Goal: Task Accomplishment & Management: Complete application form

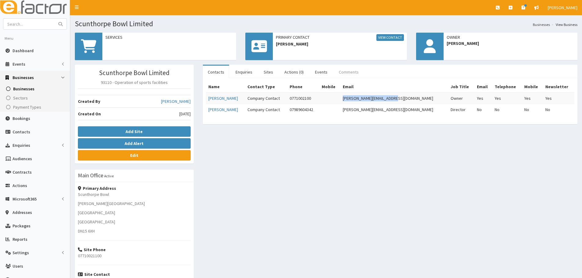
click at [345, 71] on link "Comments" at bounding box center [349, 72] width 30 height 13
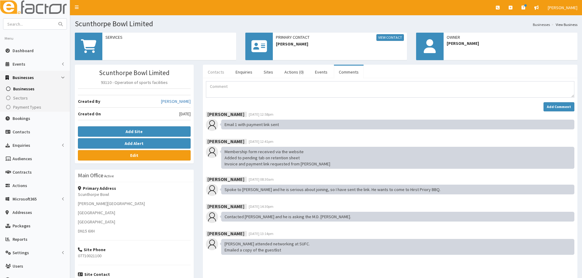
click at [224, 70] on link "Contacts" at bounding box center [216, 72] width 26 height 13
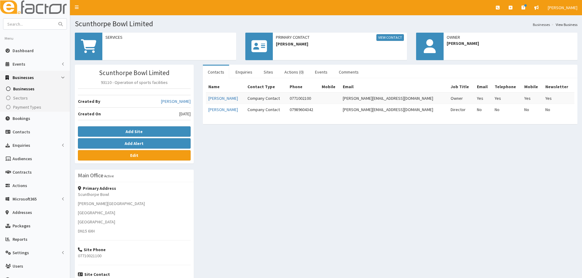
click at [346, 173] on div "Scunthorpe Bowl Limited 93110 - Operation of sports facilities Created By [PERS…" at bounding box center [326, 202] width 512 height 274
click at [343, 71] on link "Comments" at bounding box center [349, 72] width 30 height 13
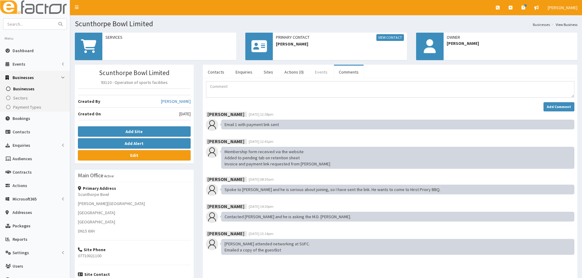
click at [317, 75] on link "Events" at bounding box center [321, 72] width 22 height 13
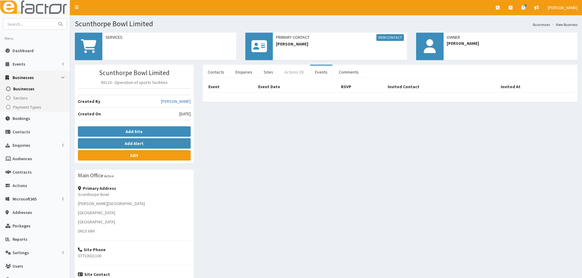
click at [287, 71] on link "Actions (0)" at bounding box center [294, 72] width 29 height 13
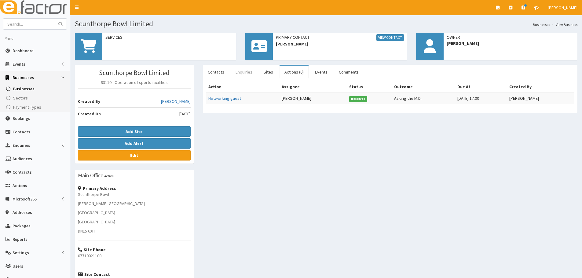
click at [241, 74] on link "Enquiries" at bounding box center [244, 72] width 27 height 13
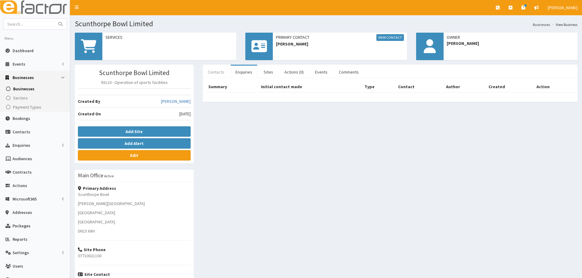
click at [222, 74] on link "Contacts" at bounding box center [216, 72] width 26 height 13
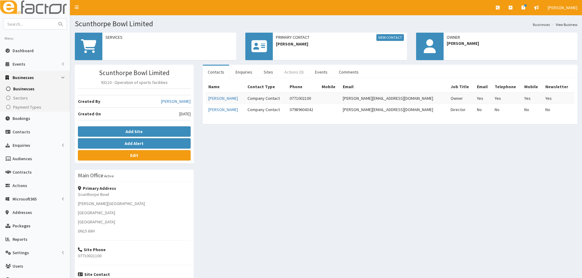
click at [296, 74] on link "Actions (0)" at bounding box center [294, 72] width 29 height 13
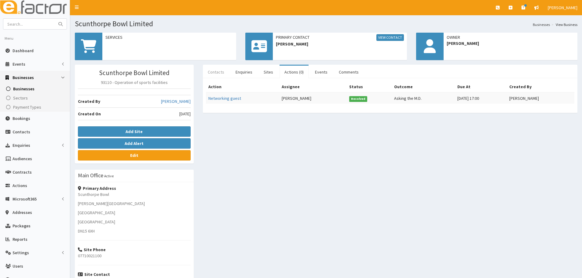
click at [218, 74] on link "Contacts" at bounding box center [216, 72] width 26 height 13
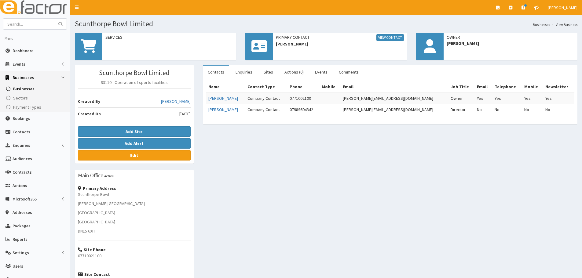
click at [229, 149] on div "Scunthorpe Bowl Limited 93110 - Operation of sports facilities Created By Laura…" at bounding box center [326, 202] width 512 height 274
drag, startPoint x: 156, startPoint y: 27, endPoint x: 76, endPoint y: 23, distance: 80.4
click at [76, 23] on h1 "Scunthorpe Bowl Limited" at bounding box center [326, 24] width 503 height 8
copy h1 "Scunthorpe Bowl Limited"
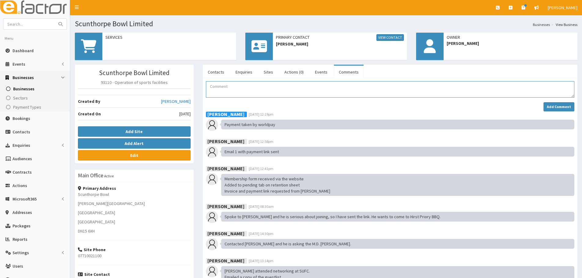
click at [241, 87] on textarea "Comment" at bounding box center [390, 89] width 368 height 16
drag, startPoint x: 234, startPoint y: 94, endPoint x: 227, endPoint y: 87, distance: 10.2
click at [296, 87] on textarea "No checklist saved in folder so started one." at bounding box center [390, 89] width 368 height 16
click at [297, 88] on textarea "No checklist saved in folder so started one." at bounding box center [390, 89] width 368 height 16
type textarea "No checklist saved in folder so started one."
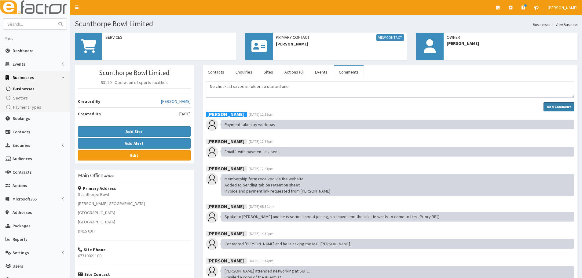
click at [559, 104] on button "Add Comment" at bounding box center [559, 106] width 31 height 9
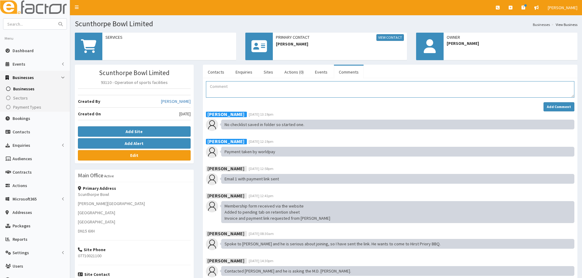
click at [253, 93] on textarea "Comment" at bounding box center [390, 89] width 368 height 16
click at [221, 73] on link "Contacts" at bounding box center [216, 72] width 26 height 13
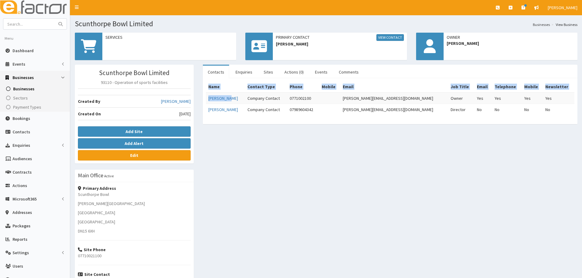
drag, startPoint x: 235, startPoint y: 99, endPoint x: 204, endPoint y: 99, distance: 31.2
click at [204, 99] on div "Name Contact Type Phone Mobile Email Job Title Email Telephone Mobile Newslette…" at bounding box center [390, 101] width 375 height 46
drag, startPoint x: 250, startPoint y: 155, endPoint x: 226, endPoint y: 106, distance: 54.7
click at [250, 155] on div "Scunthorpe Bowl Limited 93110 - Operation of sports facilities Created By Laura…" at bounding box center [326, 202] width 512 height 274
click at [348, 75] on link "Comments" at bounding box center [349, 72] width 30 height 13
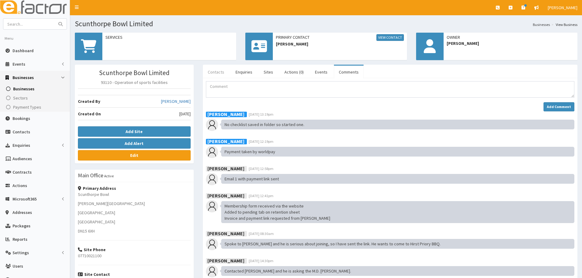
click at [216, 71] on link "Contacts" at bounding box center [216, 72] width 26 height 13
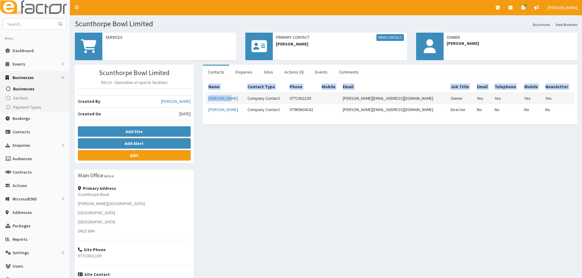
click at [234, 99] on td "[PERSON_NAME]" at bounding box center [225, 99] width 39 height 12
drag, startPoint x: 232, startPoint y: 98, endPoint x: 207, endPoint y: 102, distance: 25.4
click at [207, 102] on td "[PERSON_NAME]" at bounding box center [225, 99] width 39 height 12
copy link "[PERSON_NAME]"
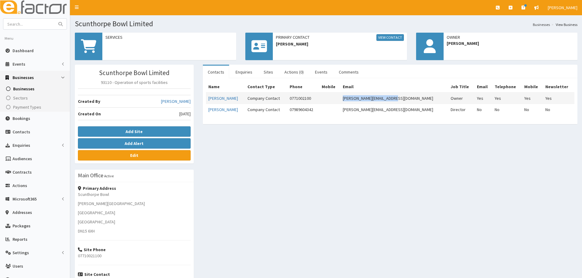
drag, startPoint x: 416, startPoint y: 98, endPoint x: 361, endPoint y: 100, distance: 55.6
click at [361, 100] on td "john@scunthorpebowl.co.uk" at bounding box center [394, 99] width 108 height 12
copy td "john@scunthorpebowl.co.uk"
drag, startPoint x: 325, startPoint y: 97, endPoint x: 298, endPoint y: 100, distance: 26.8
click at [298, 100] on td "0771002100" at bounding box center [303, 99] width 32 height 12
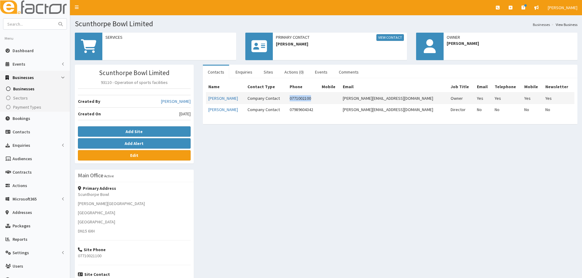
copy td "0771002100"
drag, startPoint x: 349, startPoint y: 70, endPoint x: 333, endPoint y: 68, distance: 16.0
click at [349, 70] on link "Comments" at bounding box center [349, 72] width 30 height 13
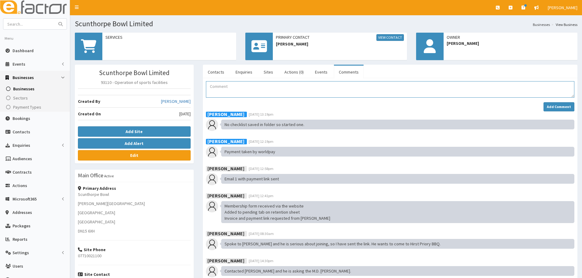
click at [264, 92] on textarea "Comment" at bounding box center [390, 89] width 368 height 16
click at [214, 72] on link "Contacts" at bounding box center [216, 72] width 26 height 13
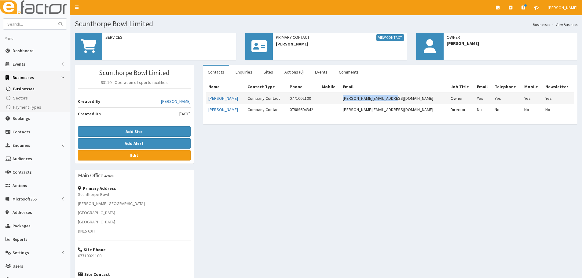
drag, startPoint x: 419, startPoint y: 100, endPoint x: 356, endPoint y: 100, distance: 63.2
click at [356, 100] on tr "John Hayes Company Contact 0771002100 john@scunthorpebowl.co.uk Owner Yes Yes Y…" at bounding box center [390, 99] width 368 height 12
copy tr "[PERSON_NAME][EMAIL_ADDRESS][DOMAIN_NAME]"
click at [279, 169] on div "Scunthorpe Bowl Limited 93110 - Operation of sports facilities Created By Laura…" at bounding box center [326, 202] width 512 height 274
click at [148, 157] on link "Edit" at bounding box center [134, 155] width 113 height 10
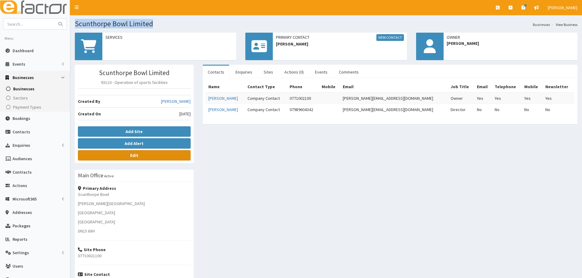
click at [145, 157] on link "Edit" at bounding box center [134, 155] width 113 height 10
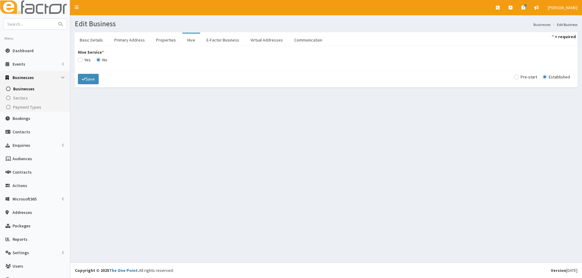
click at [81, 60] on input "Hive Service *" at bounding box center [84, 60] width 13 height 4
radio input "true"
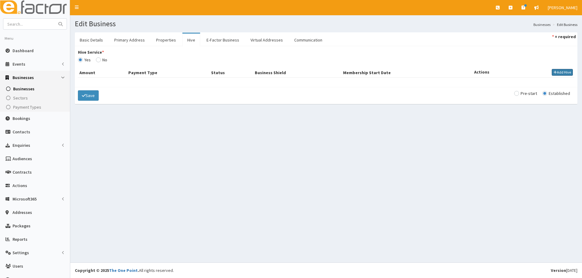
click at [562, 74] on button "Add Hive" at bounding box center [562, 72] width 21 height 7
select select
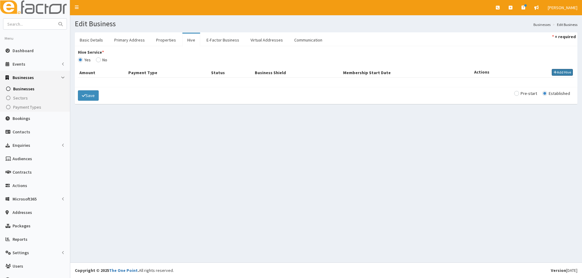
select select
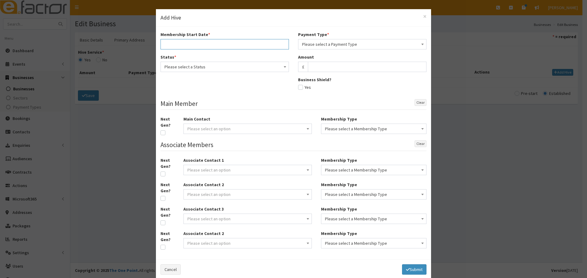
click at [186, 44] on input "text" at bounding box center [224, 44] width 128 height 10
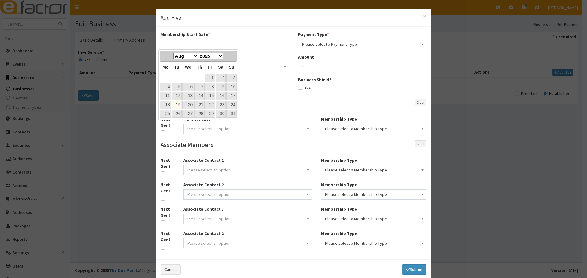
click at [177, 60] on div "Jan Feb Mar Apr May Jun Jul Aug Sep Oct Nov Dec 1900 1901 1902 1903 1904 1905 1…" at bounding box center [197, 56] width 55 height 9
click at [179, 104] on link "19" at bounding box center [177, 105] width 10 height 8
type input "[DATE]"
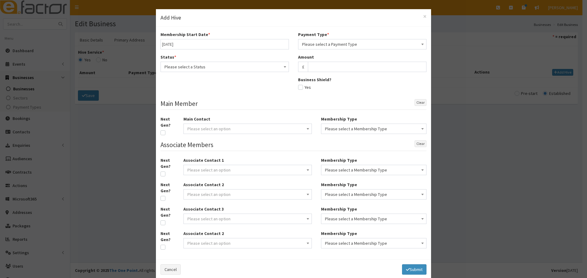
click at [309, 43] on span "Please select a Payment Type" at bounding box center [362, 44] width 120 height 9
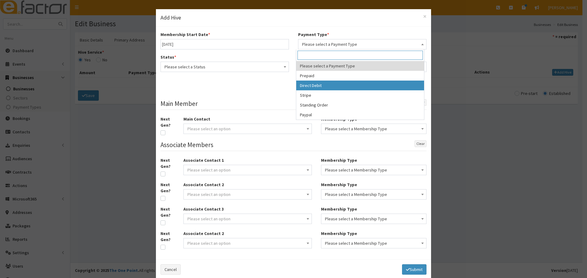
select select "2"
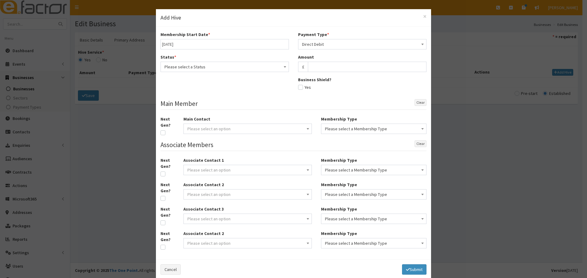
click at [215, 65] on span "Please select a Status" at bounding box center [224, 67] width 120 height 9
select select "1"
click at [345, 64] on input "text" at bounding box center [367, 67] width 119 height 10
type input "27.50"
click at [217, 139] on div "Next Gen? Main Contact Please select an option Membership Type Patron Member" at bounding box center [293, 128] width 275 height 24
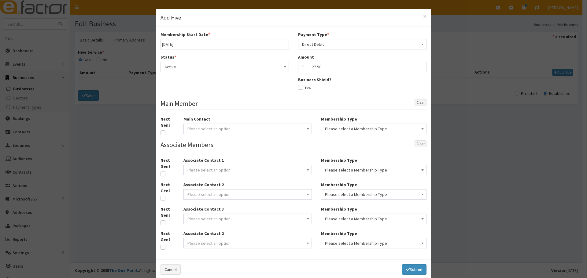
click at [217, 130] on span "Please select an option" at bounding box center [208, 128] width 43 height 5
click at [207, 140] on input "search" at bounding box center [244, 139] width 125 height 9
click at [413, 265] on button "Submit" at bounding box center [414, 270] width 24 height 10
select select
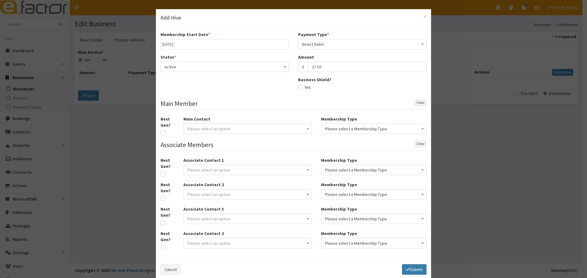
select select
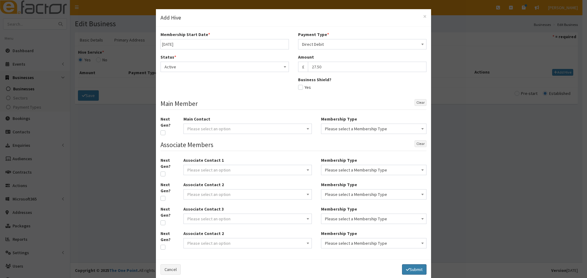
select select
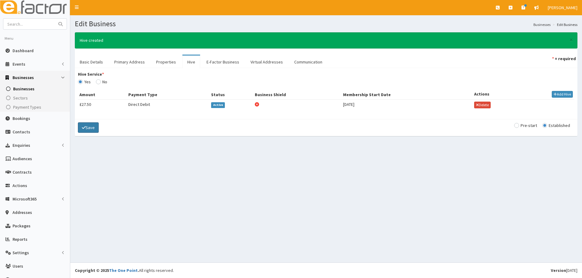
click at [86, 125] on button "Save" at bounding box center [88, 128] width 21 height 10
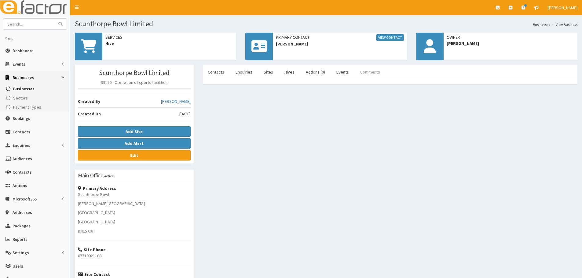
click at [357, 68] on link "Comments" at bounding box center [370, 72] width 30 height 13
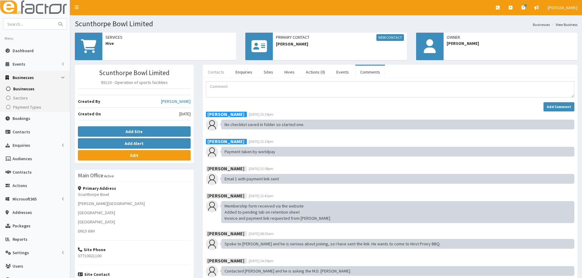
click at [216, 75] on link "Contacts" at bounding box center [216, 72] width 26 height 13
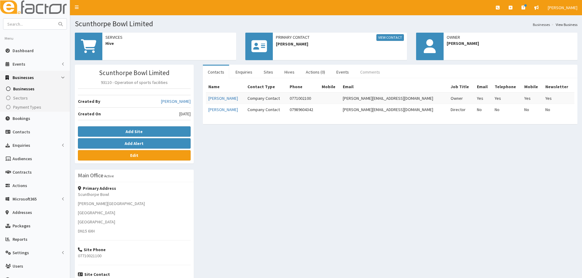
click at [368, 70] on link "Comments" at bounding box center [370, 72] width 30 height 13
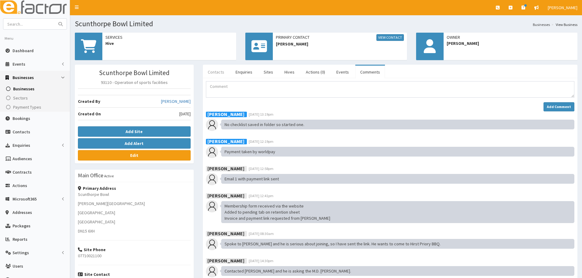
click at [222, 71] on link "Contacts" at bounding box center [216, 72] width 26 height 13
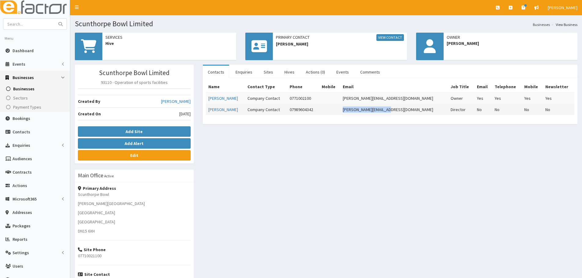
drag, startPoint x: 417, startPoint y: 112, endPoint x: 359, endPoint y: 112, distance: 58.4
click at [359, 112] on tr "Simon Moppett Company Contact 07989604342 simon@padleisure.co.uk Director No No…" at bounding box center [390, 109] width 368 height 11
copy tr "simon@padleisure.co.uk"
click at [382, 111] on td "simon@padleisure.co.uk" at bounding box center [394, 109] width 108 height 11
drag, startPoint x: 379, startPoint y: 71, endPoint x: 372, endPoint y: 71, distance: 6.7
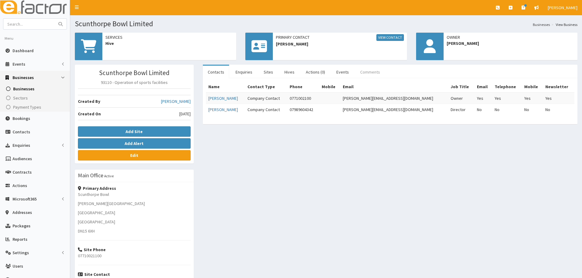
click at [379, 71] on link "Comments" at bounding box center [370, 72] width 30 height 13
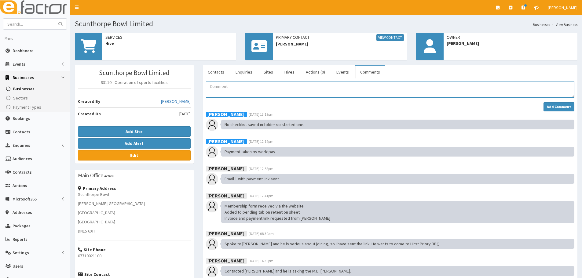
paste textarea "Member details moved to active members on the retention sheet Associates added …"
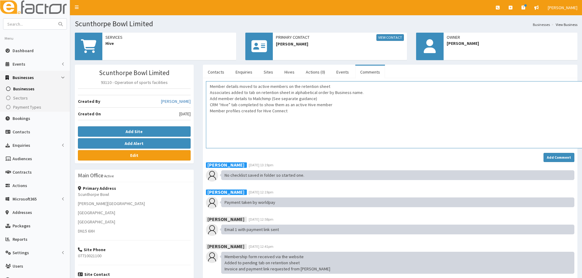
drag, startPoint x: 572, startPoint y: 95, endPoint x: 597, endPoint y: 165, distance: 73.5
click at [582, 165] on html "E Toggle navigation Quick Create Create Business Create Booking" at bounding box center [291, 205] width 582 height 410
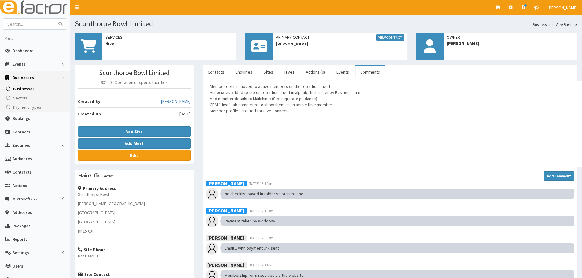
click at [210, 87] on textarea "Member details moved to active members on the retention sheet Associates added …" at bounding box center [402, 124] width 393 height 86
click at [210, 92] on textarea "-Member details moved to active members on the retention sheet Associates added…" at bounding box center [402, 124] width 393 height 86
click at [208, 101] on textarea "-Member details moved to active members on the retention sheet -Associates adde…" at bounding box center [402, 124] width 393 height 86
click at [208, 103] on textarea "-Member details moved to active members on the retention sheet -Associates adde…" at bounding box center [402, 124] width 393 height 86
drag, startPoint x: 323, startPoint y: 97, endPoint x: 272, endPoint y: 102, distance: 50.9
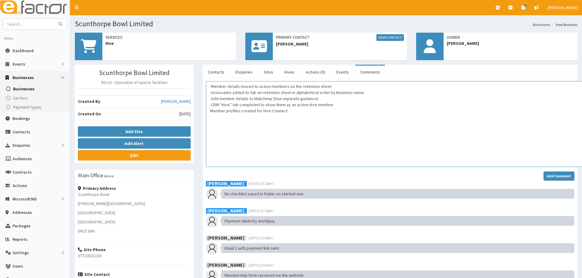
click at [272, 102] on textarea "-Member details moved to active members on the retention sheet -Associates adde…" at bounding box center [402, 124] width 393 height 86
click at [210, 113] on textarea "-Member details moved to active members on the retention sheet -Associates adde…" at bounding box center [402, 124] width 393 height 86
type textarea "-Member details moved to active members on the retention sheet -Associates adde…"
click at [555, 177] on strong "Add Comment" at bounding box center [559, 176] width 24 height 5
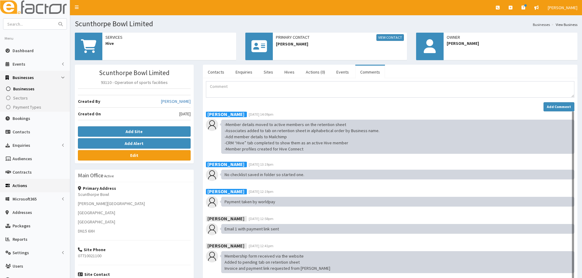
click at [26, 190] on link "Actions" at bounding box center [35, 185] width 70 height 13
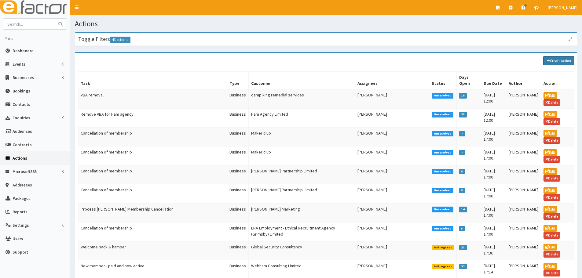
click at [563, 61] on link "Create Action" at bounding box center [558, 60] width 31 height 9
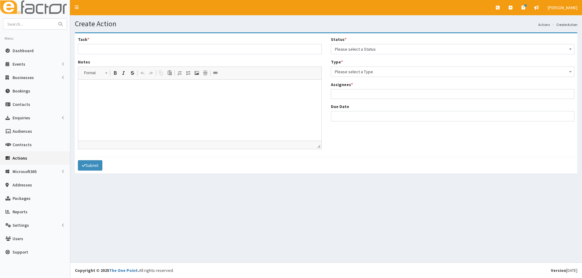
select select
click at [202, 56] on div "Task * Notes Rich Text Editor, notes Editor toolbars Format Format Bold Keyboar…" at bounding box center [199, 95] width 253 height 118
drag, startPoint x: 196, startPoint y: 48, endPoint x: 191, endPoint y: 48, distance: 5.2
click at [196, 48] on input "Task *" at bounding box center [200, 49] width 244 height 10
type input "Welcome pack & hamper"
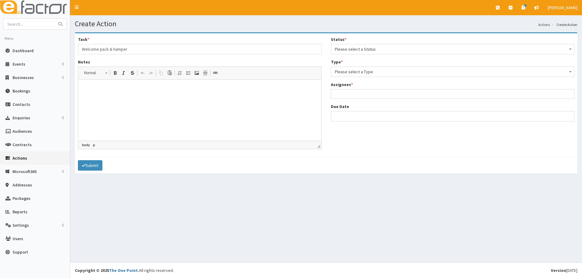
click at [127, 94] on html at bounding box center [199, 89] width 243 height 19
click at [130, 86] on p "Please can you arrnage o deluver a welcome pack and hamper to [GEOGRAPHIC_DATA]…" at bounding box center [199, 89] width 231 height 6
drag, startPoint x: 187, startPoint y: 109, endPoint x: 171, endPoint y: 108, distance: 16.6
click at [187, 98] on html "Please can you arrnage to deluver a welcome pack and hamper to [GEOGRAPHIC_DATA…" at bounding box center [199, 89] width 243 height 19
click at [141, 90] on p "Please can you arrnage to deluver a welcome pack and hamper to [GEOGRAPHIC_DATA…" at bounding box center [199, 89] width 231 height 6
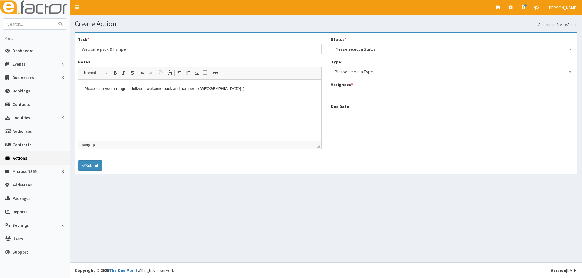
click at [232, 98] on html "Please can you arrnage to deli ver a welcome pack and hamper to [GEOGRAPHIC_DAT…" at bounding box center [199, 89] width 243 height 19
click at [237, 98] on html "Please can you arrnage to deli ver a welcome pack and hamper to [GEOGRAPHIC_DAT…" at bounding box center [199, 89] width 243 height 19
click at [208, 96] on html "Please can you arrnage to deli ver a welcome pack and hamper to [GEOGRAPHIC_DAT…" at bounding box center [199, 89] width 243 height 19
click at [223, 88] on p "Please can you arrnage to deli ver a welcome pack and hamper to [GEOGRAPHIC_DAT…" at bounding box center [199, 89] width 231 height 6
click at [253, 98] on html "Please can you arrnage to deli ver a welcome pack and hamper to Scunthorpes Bow…" at bounding box center [199, 89] width 243 height 19
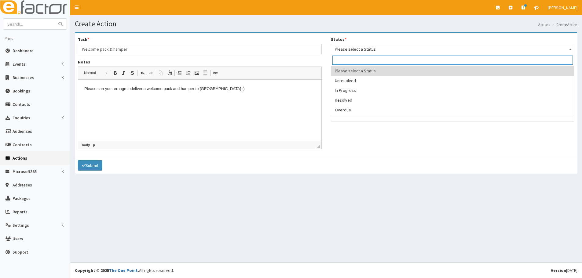
click at [388, 50] on span "Please select a Status" at bounding box center [453, 49] width 236 height 9
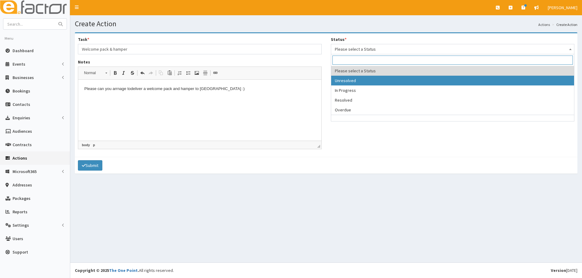
select select "1"
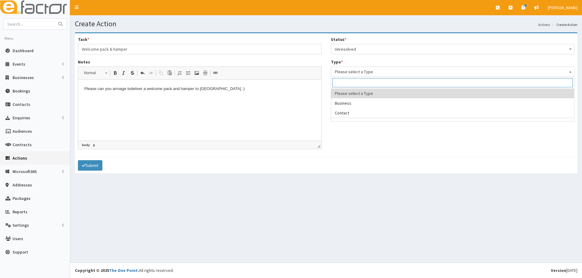
click at [372, 73] on span "Please select a Type" at bounding box center [453, 72] width 236 height 9
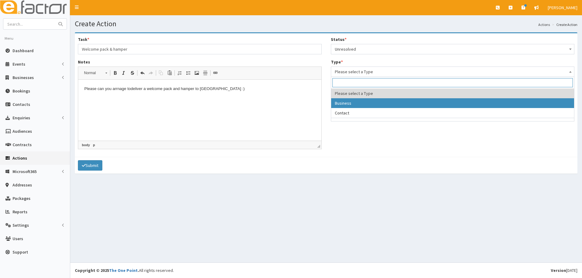
select select "business"
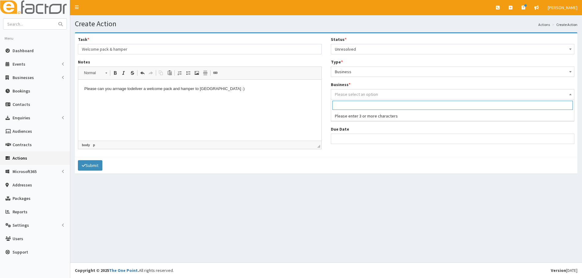
click at [353, 97] on span "Please select an option" at bounding box center [356, 94] width 43 height 5
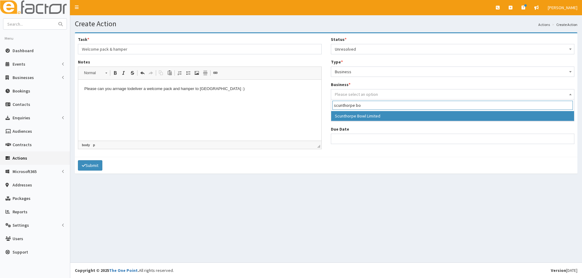
type input "scunthorpe bo"
select select "4121"
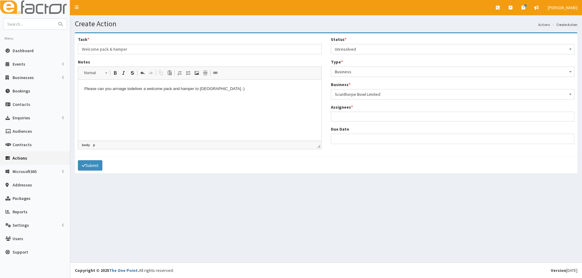
click at [364, 122] on span at bounding box center [453, 117] width 244 height 10
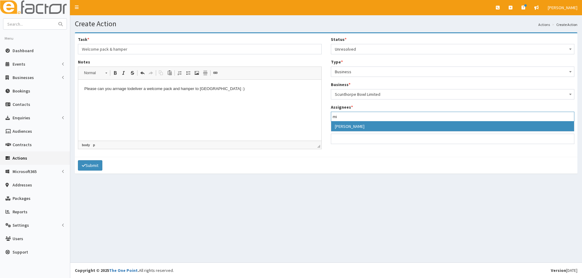
type input "mi"
select select "22"
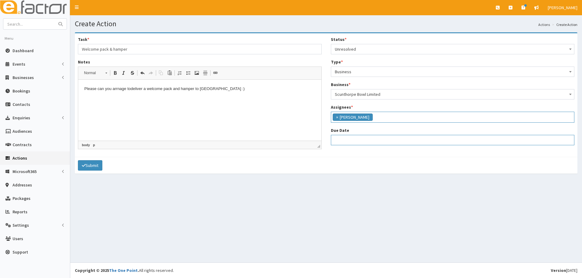
click at [353, 138] on input "Due Date" at bounding box center [453, 140] width 244 height 10
select select "12"
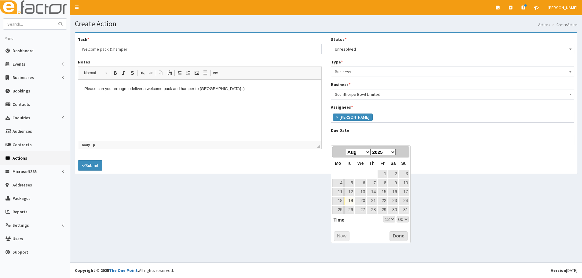
click at [350, 170] on table "Mo Tu We Th Fr Sa Su 1 2 3 4 5 6 7 8 9 10 11 12 13 14 15 16 17 18 19 20 21 22 2…" at bounding box center [371, 186] width 78 height 57
click at [386, 212] on link "29" at bounding box center [383, 210] width 10 height 8
type input "[DATE] 12:00"
select select "12"
click at [390, 218] on select "00 01 02 03 04 05 06 07 08 09 10 11 12 13 14 15 16 17 18 19 20 21 22 23" at bounding box center [389, 219] width 12 height 6
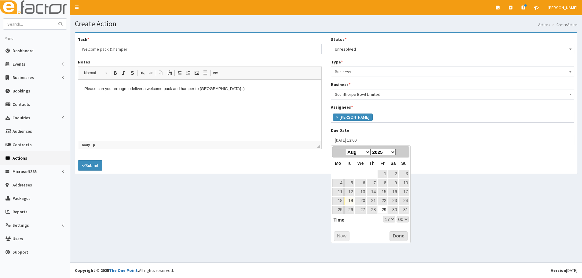
type input "[DATE] 17:00"
select select "17"
click at [400, 238] on button "Done" at bounding box center [399, 237] width 18 height 10
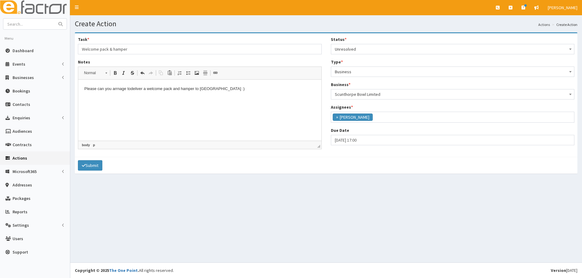
click at [222, 88] on p "Please can you arrnage to deli ver a welcome pack and hamper to Scunthorpes Bow…" at bounding box center [199, 89] width 231 height 6
click at [138, 92] on html "Please can you arrnage to deli ver a welcome pack and hamper to Scunthorpe Bowl…" at bounding box center [199, 89] width 243 height 19
click at [117, 88] on p "Please can you arrnage to deli ver a welcome pack and hamper to Scunthorpe Bowl…" at bounding box center [199, 89] width 231 height 6
click at [135, 98] on html "Please can you arranage to deli ver a welcome pack and hamper to Scunthorpe Bow…" at bounding box center [199, 89] width 243 height 19
click at [121, 88] on p "Please can you arranage to deli ver a welcome pack and hamper to Scunthorpe Bow…" at bounding box center [199, 89] width 231 height 6
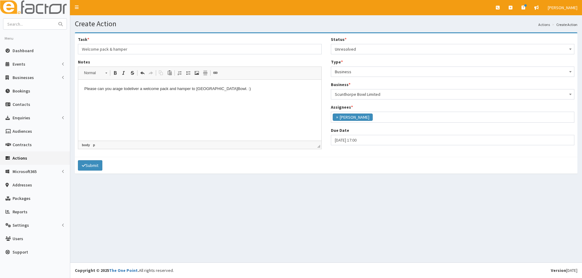
click at [119, 89] on p "Please can you ar age to deli ver a welcome pack and hamper to Scunthorpe Bowl.…" at bounding box center [199, 89] width 231 height 6
click at [136, 98] on html "Please can you ar ange to deli ver a welcome pack and hamper to Scunthorpe Bowl…" at bounding box center [199, 89] width 243 height 19
click at [249, 93] on html "Please can you ar ange to deli ver a welcome pack and hamper to Scunthorpe Bowl…" at bounding box center [199, 89] width 243 height 19
click at [93, 162] on button "Submit" at bounding box center [90, 165] width 24 height 10
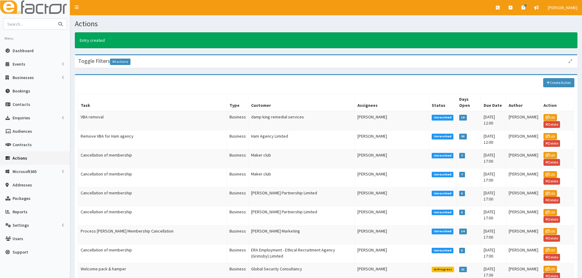
click at [50, 26] on input "text" at bounding box center [28, 24] width 51 height 11
type input "scunthorpe"
click at [54, 19] on button "submit" at bounding box center [60, 24] width 12 height 11
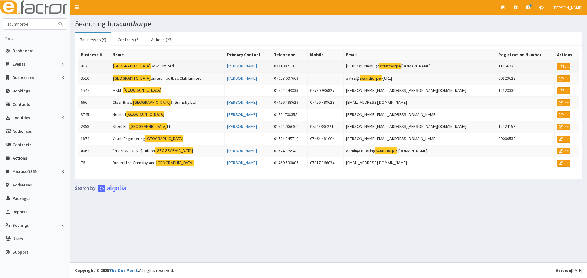
click at [154, 67] on td "Scunthorpe Bowl Limited" at bounding box center [167, 66] width 115 height 12
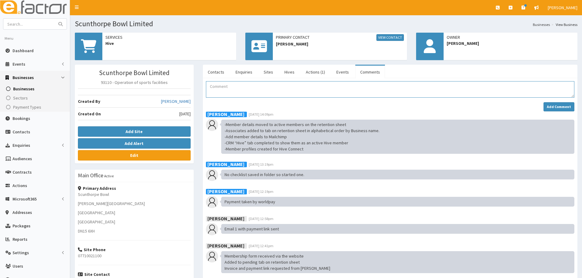
paste textarea "Email 2 sent with logins and next event plus MD welcome letter and Hive Connect…"
click at [208, 86] on textarea "Email 2 sent with logins and next event plus MD welcome letter and Hive Connect…" at bounding box center [390, 89] width 368 height 16
drag, startPoint x: 436, startPoint y: 84, endPoint x: 375, endPoint y: 82, distance: 60.8
click at [375, 82] on textarea "-Email 2 sent with logins and next event plus MD welcome letter and Hive Connec…" at bounding box center [390, 89] width 368 height 16
type textarea "-Email 2 sent with logins and next event plus MD welcome letter and Hive Connec…"
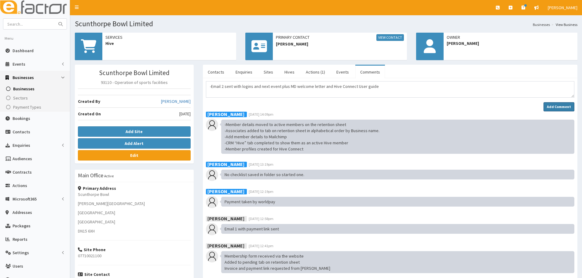
click at [557, 102] on button "Add Comment" at bounding box center [559, 106] width 31 height 9
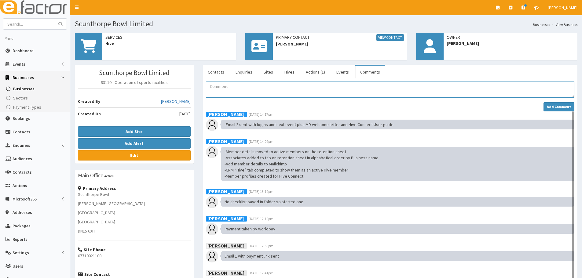
click at [215, 93] on textarea "Comment" at bounding box center [390, 89] width 368 height 16
paste textarea "Reminder diarised for check in in 1 months’ time. – Diary entry completed and d…"
drag, startPoint x: 446, startPoint y: 90, endPoint x: 303, endPoint y: 93, distance: 143.3
click at [303, 93] on textarea "-Reminder diarised for check in in 1 months’ time. – Diary entry completed and …" at bounding box center [390, 89] width 368 height 16
click at [311, 90] on textarea "-Reminder diarised for check in in 1 months’ time. – Laur on 19th September" at bounding box center [390, 89] width 368 height 16
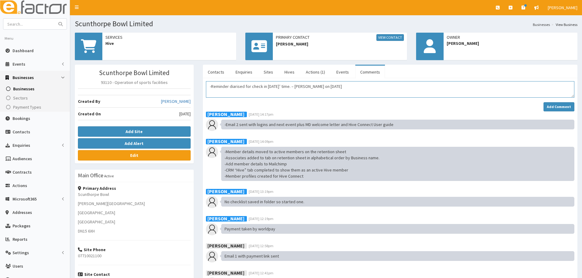
click at [367, 91] on textarea "-Reminder diarised for check in in 1 months’ time. – Laura on 19th September" at bounding box center [390, 89] width 368 height 16
type textarea "-Reminder diarised for check in in 1 months’ time. – Laura on 19th September"
click at [558, 109] on strong "Add Comment" at bounding box center [559, 106] width 24 height 5
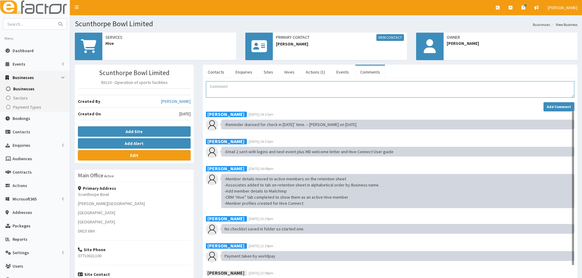
click at [231, 86] on textarea "Comment" at bounding box center [390, 89] width 368 height 16
paste textarea "Create action to Ambassador/Business Advisor for meeting to deliver Hamper and …"
click at [211, 88] on textarea "-Create action to Ambassador/Business Advisor for meeting to deliver Hamper and…" at bounding box center [390, 89] width 368 height 16
drag, startPoint x: 442, startPoint y: 86, endPoint x: 441, endPoint y: 82, distance: 4.4
click at [442, 86] on textarea "- Create action to Ambassador/Business Advisor for meeting to deliver Hamper an…" at bounding box center [390, 89] width 368 height 16
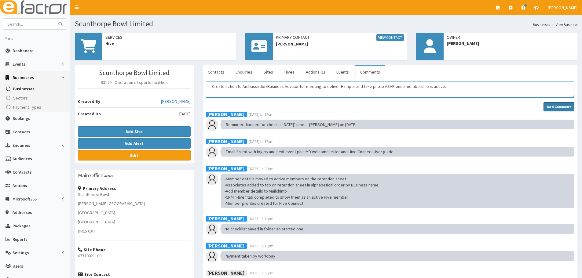
type textarea "- Create action to Ambassador/Business Advisor for meeting to deliver Hamper an…"
click at [562, 108] on strong "Add Comment" at bounding box center [559, 106] width 24 height 5
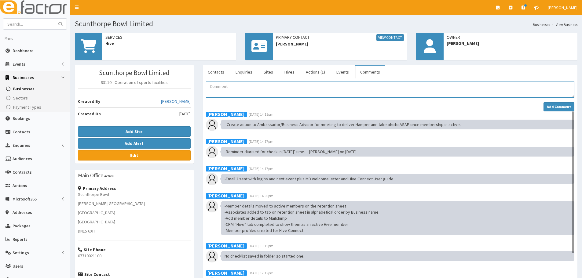
click at [268, 91] on textarea "Comment" at bounding box center [390, 89] width 368 height 16
